Goal: Information Seeking & Learning: Learn about a topic

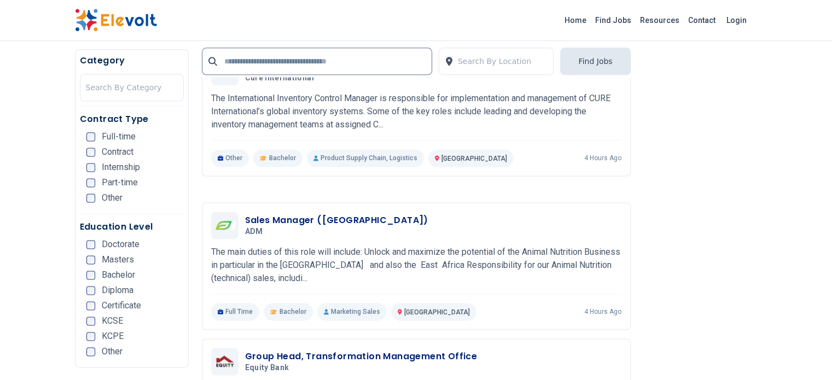
scroll to position [1532, 0]
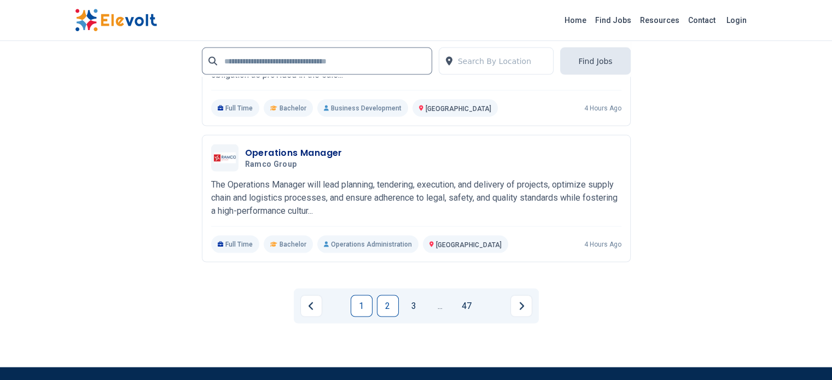
click at [393, 296] on link "2" at bounding box center [388, 307] width 22 height 22
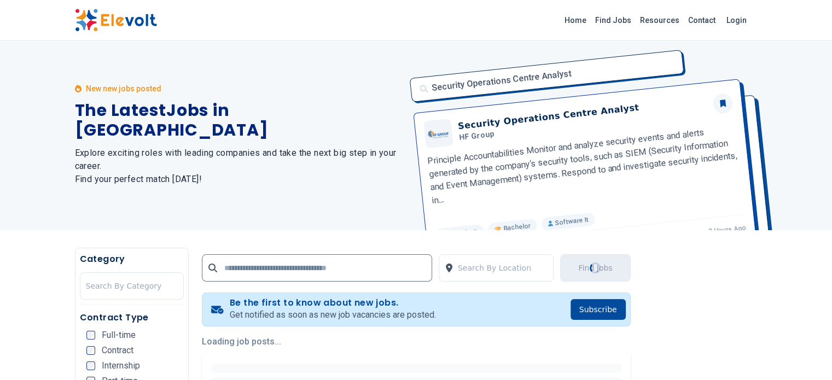
scroll to position [0, 0]
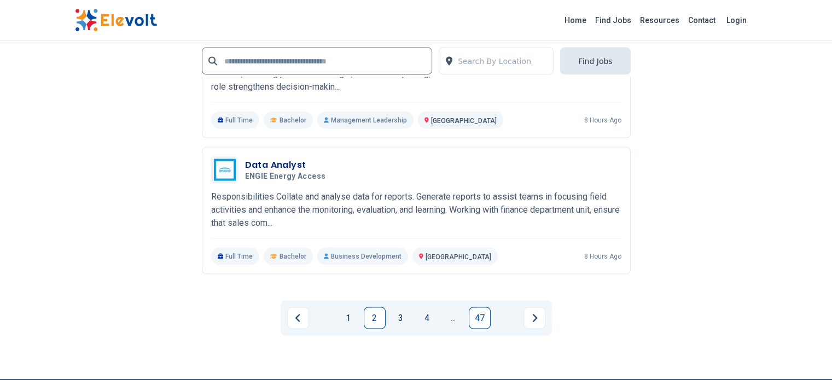
scroll to position [2189, 0]
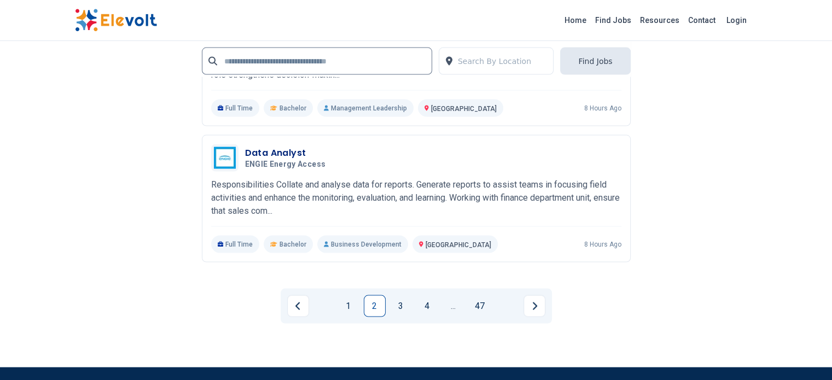
click at [431, 296] on link "4" at bounding box center [427, 307] width 22 height 22
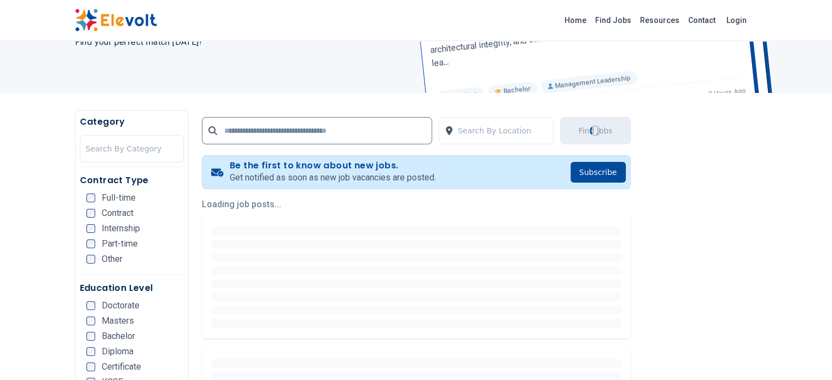
scroll to position [219, 0]
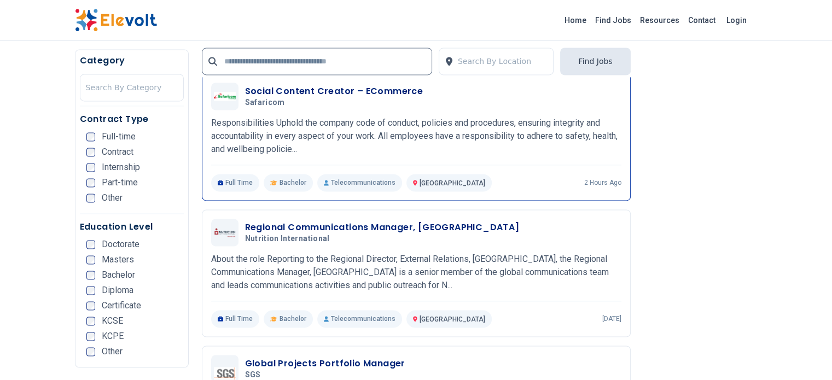
scroll to position [1696, 0]
